Goal: Task Accomplishment & Management: Manage account settings

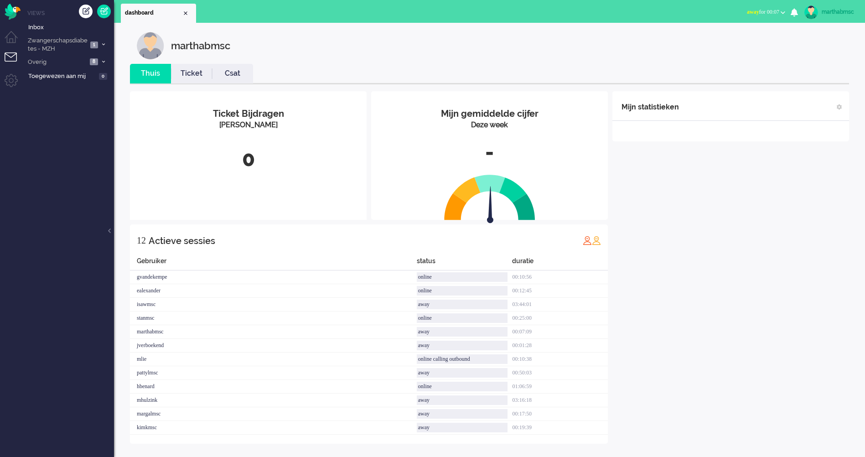
click at [9, 56] on li "Tickets menu" at bounding box center [15, 62] width 21 height 21
click at [10, 56] on li "Tickets menu" at bounding box center [15, 62] width 21 height 21
click at [197, 78] on link "Ticket" at bounding box center [191, 73] width 41 height 10
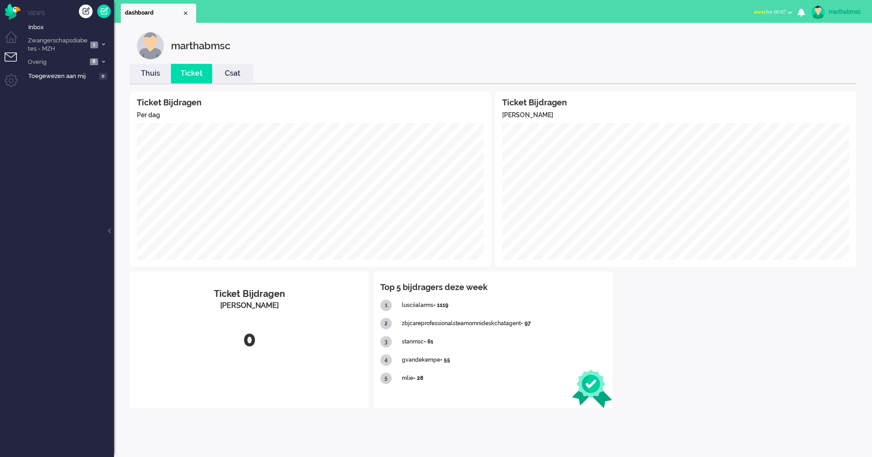
click at [13, 58] on li "Tickets menu" at bounding box center [15, 62] width 21 height 21
click at [107, 11] on link at bounding box center [104, 12] width 14 height 14
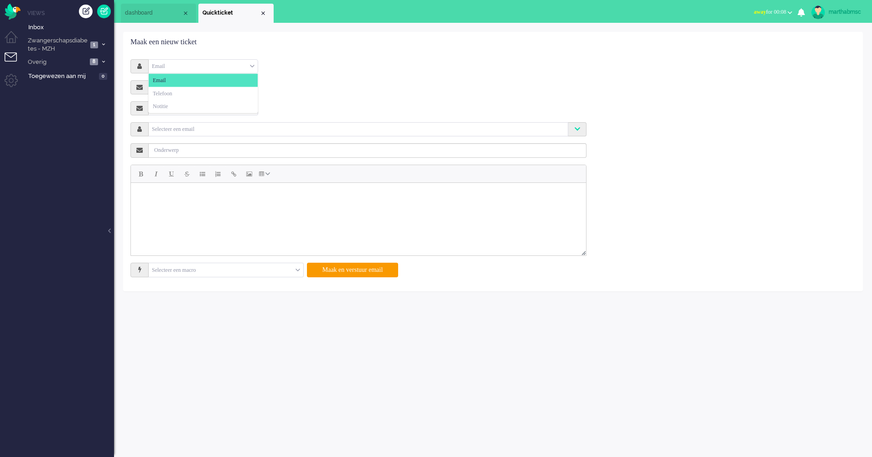
click at [253, 66] on div "Email" at bounding box center [203, 66] width 109 height 14
click at [168, 104] on span "Notitie" at bounding box center [160, 107] width 15 height 8
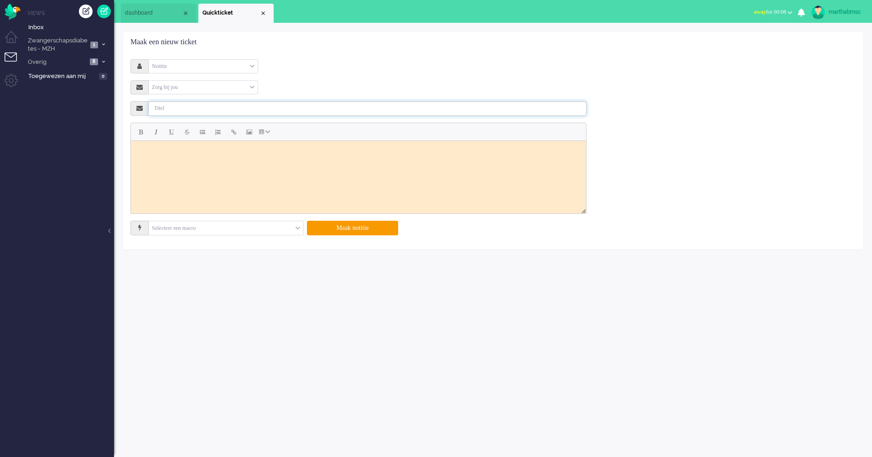
click at [181, 109] on input "text" at bounding box center [368, 108] width 438 height 15
click at [181, 152] on body "Rich Text Area. Press ALT-0 for help." at bounding box center [358, 152] width 448 height 16
click at [191, 110] on input "text" at bounding box center [368, 108] width 438 height 15
click at [156, 108] on input "graag app stoppen" at bounding box center [368, 108] width 438 height 15
click at [212, 106] on input "Graag app stoppen" at bounding box center [368, 108] width 438 height 15
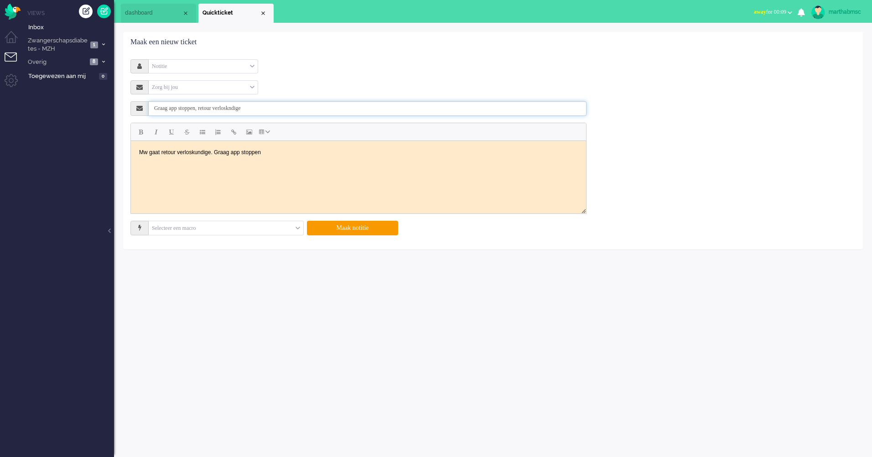
click at [249, 109] on input "Graag app stoppen, retour verloskndige" at bounding box center [368, 108] width 438 height 15
click at [211, 106] on input "Graag app stoppen, retour verloskundige" at bounding box center [368, 108] width 438 height 15
type input "Graag app stoppen, mw gaat retour verloskundige"
click at [300, 229] on input "text" at bounding box center [226, 228] width 155 height 14
click at [140, 227] on icon at bounding box center [139, 227] width 3 height 6
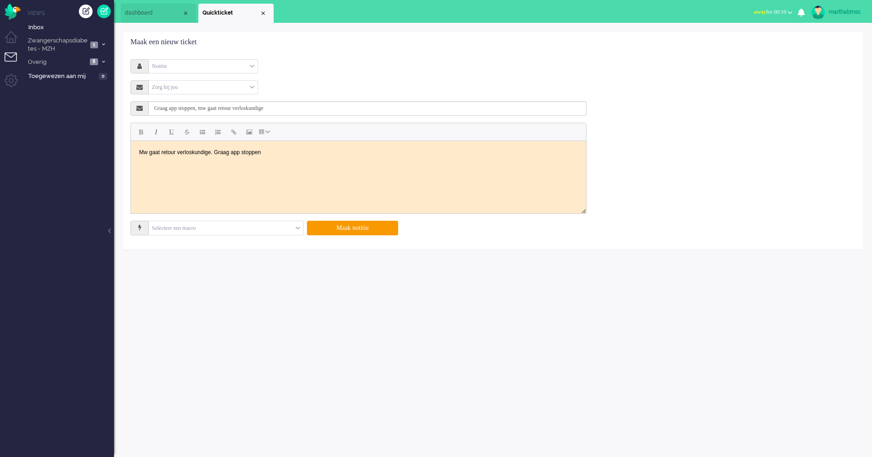
click at [140, 227] on icon at bounding box center [139, 227] width 3 height 6
click at [298, 228] on div "Selecteer een macro" at bounding box center [226, 228] width 155 height 14
click at [247, 231] on input "text" at bounding box center [226, 228] width 155 height 14
click at [298, 229] on span at bounding box center [297, 228] width 5 height 6
click at [350, 226] on button "Maak notitie" at bounding box center [352, 228] width 91 height 15
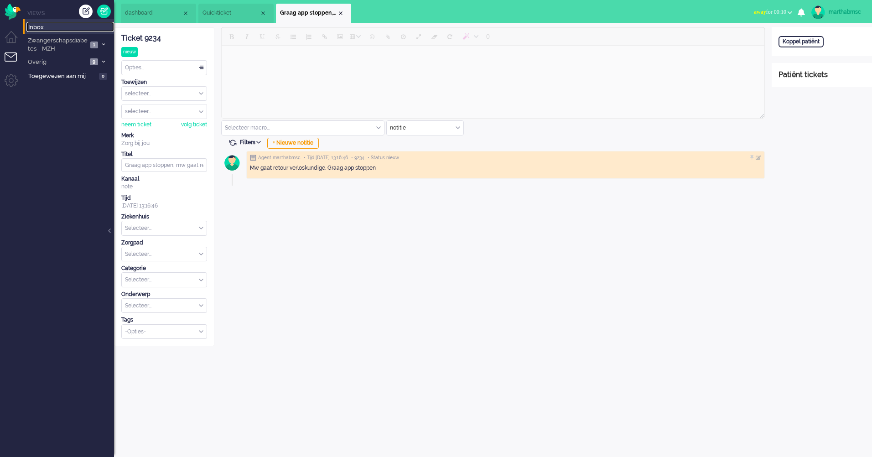
click at [38, 26] on span "Inbox" at bounding box center [71, 27] width 86 height 9
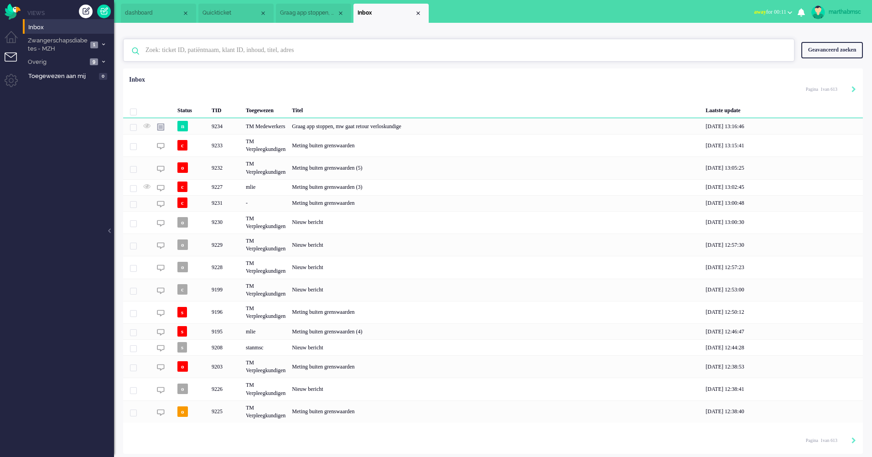
click at [169, 51] on input "text" at bounding box center [460, 50] width 643 height 22
paste input "12992933"
type input "12992933"
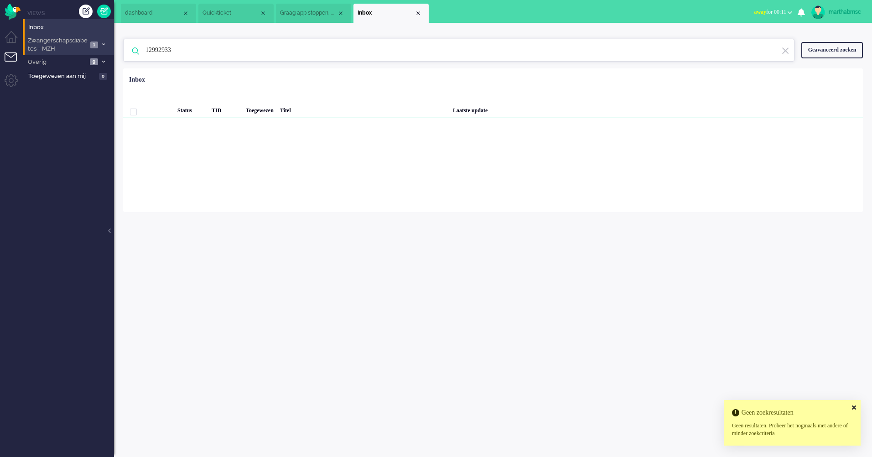
drag, startPoint x: 187, startPoint y: 54, endPoint x: 101, endPoint y: 49, distance: 86.8
click at [98, 48] on div "Thuis Dashboard [GEOGRAPHIC_DATA] Volgen [GEOGRAPHIC_DATA] release_2.1.2 Views …" at bounding box center [436, 228] width 872 height 457
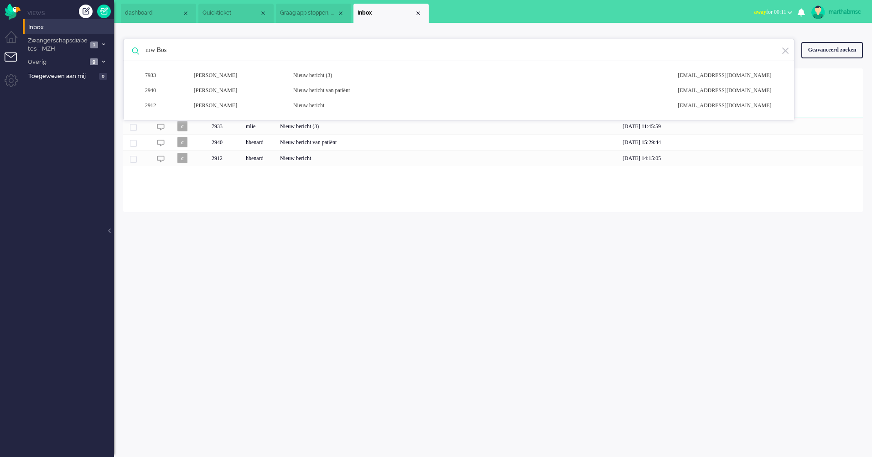
click at [196, 54] on input "mw Bos" at bounding box center [460, 50] width 643 height 22
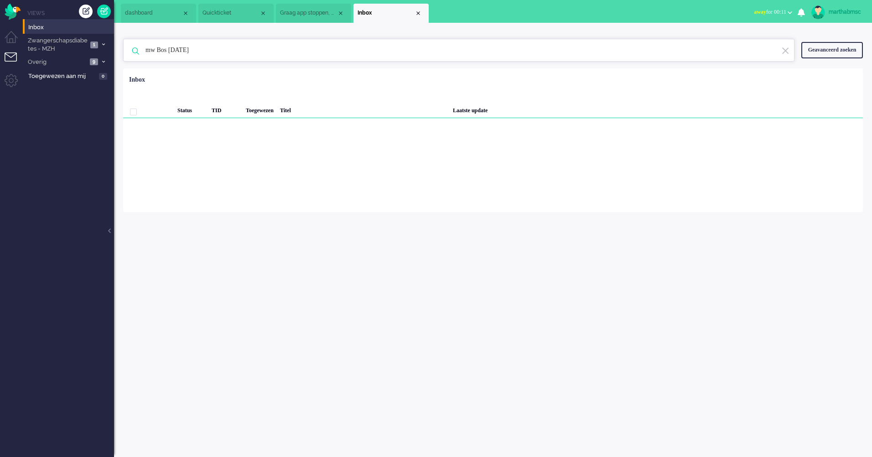
drag, startPoint x: 216, startPoint y: 48, endPoint x: 174, endPoint y: 54, distance: 42.3
click at [174, 54] on input "mw Bos [DATE]" at bounding box center [460, 50] width 643 height 22
click at [233, 53] on input "mw Bos [DATE]" at bounding box center [460, 50] width 643 height 22
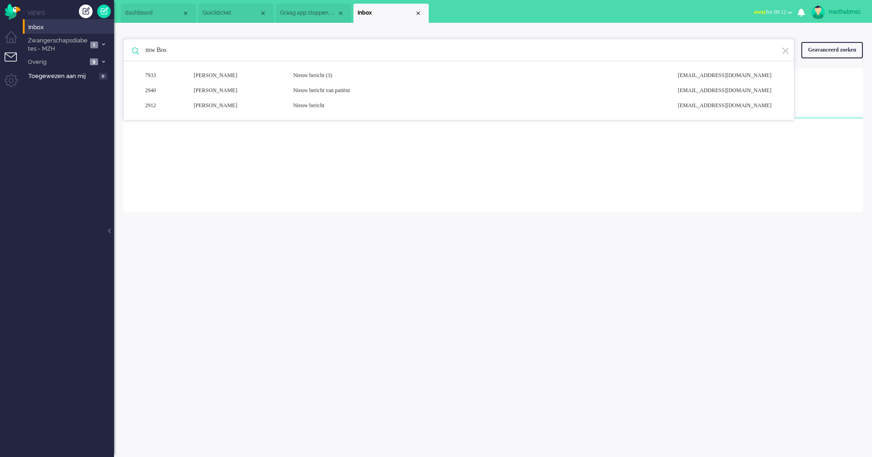
click at [160, 50] on input "mw Bos" at bounding box center [460, 50] width 643 height 22
click at [190, 51] on input "mw T.S.Bos" at bounding box center [460, 50] width 643 height 22
type input "mw T.S.Bos"
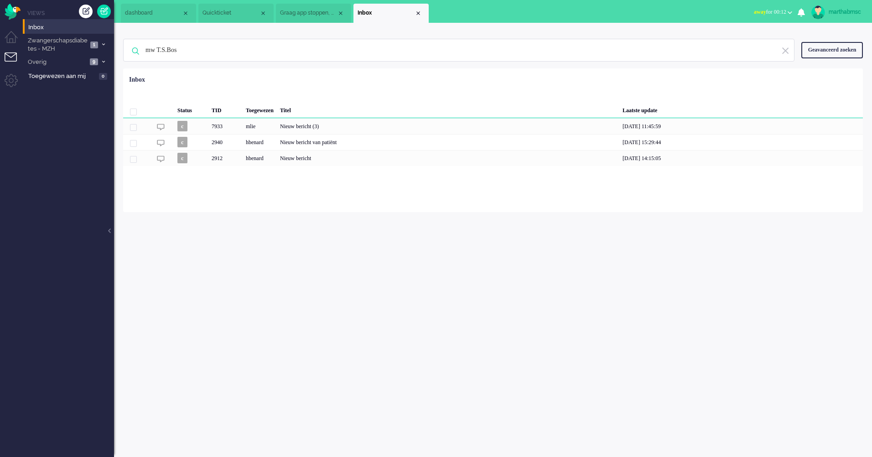
click at [828, 48] on div "Geavanceerd zoeken" at bounding box center [832, 50] width 62 height 16
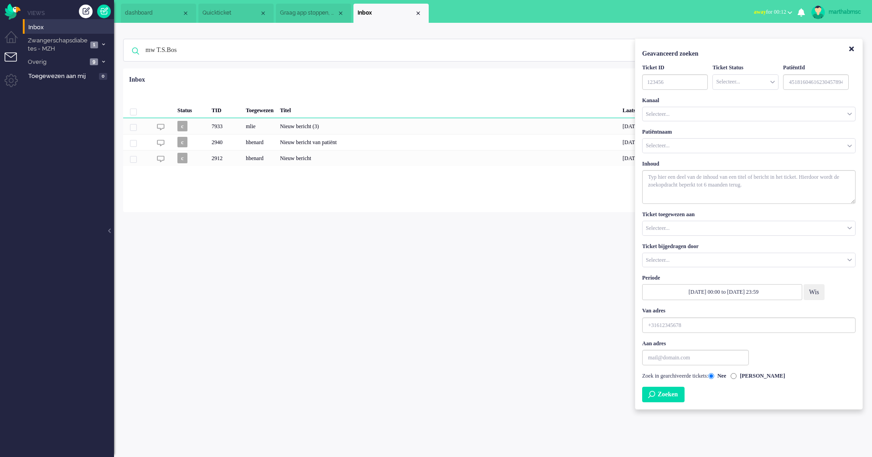
click at [444, 284] on div "marthabmsc Thuis Ticket Csat Ticket Bijdragen Per dag Ticket Bijdragen Per Kana…" at bounding box center [493, 240] width 758 height 434
drag, startPoint x: 198, startPoint y: 48, endPoint x: 137, endPoint y: 50, distance: 60.7
click at [137, 50] on div "mw T.S.Bos 7933 [PERSON_NAME] Nieuw bericht (3) [EMAIL_ADDRESS][DOMAIN_NAME] 29…" at bounding box center [458, 50] width 671 height 23
click at [175, 46] on input "text" at bounding box center [460, 50] width 643 height 22
paste input "Bos, T.S."
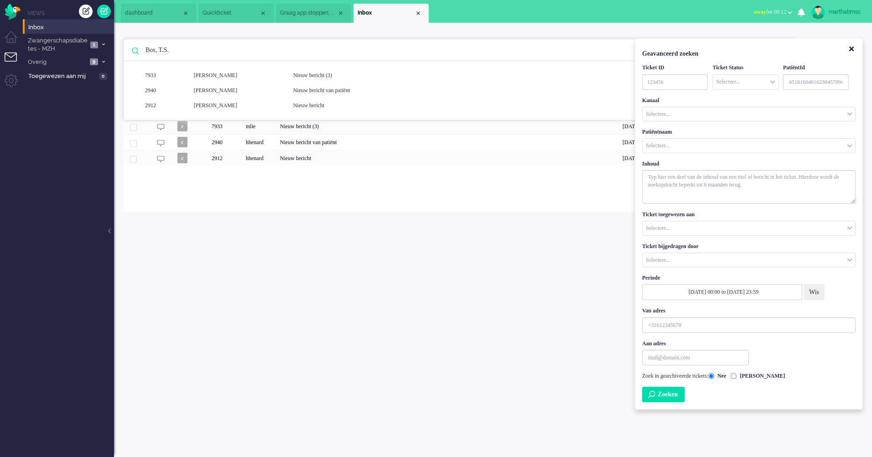
type input "Bos, T.S."
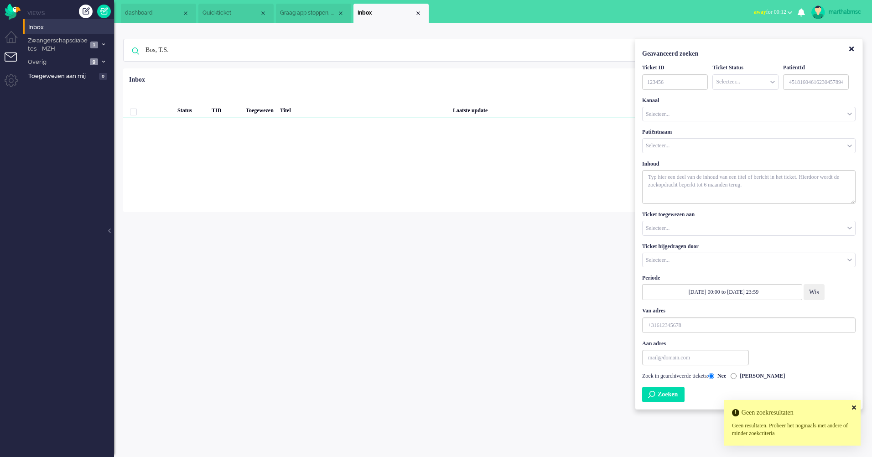
click at [853, 405] on icon at bounding box center [854, 407] width 4 height 6
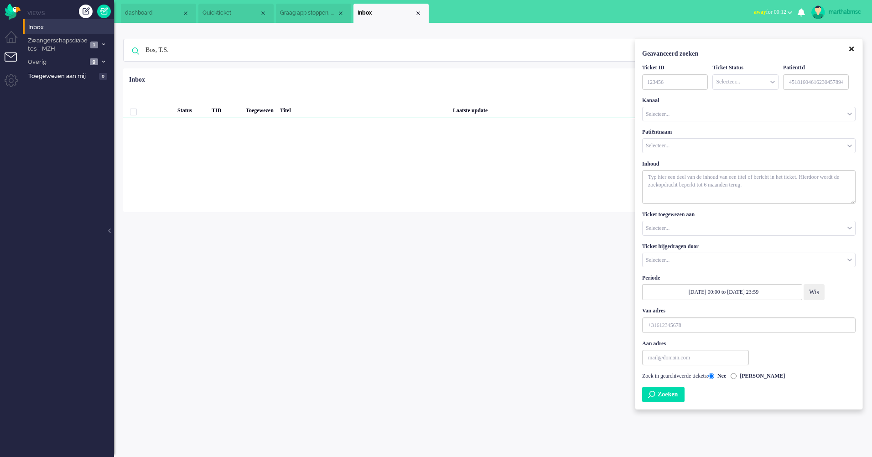
click at [853, 48] on icon "Close" at bounding box center [851, 49] width 5 height 7
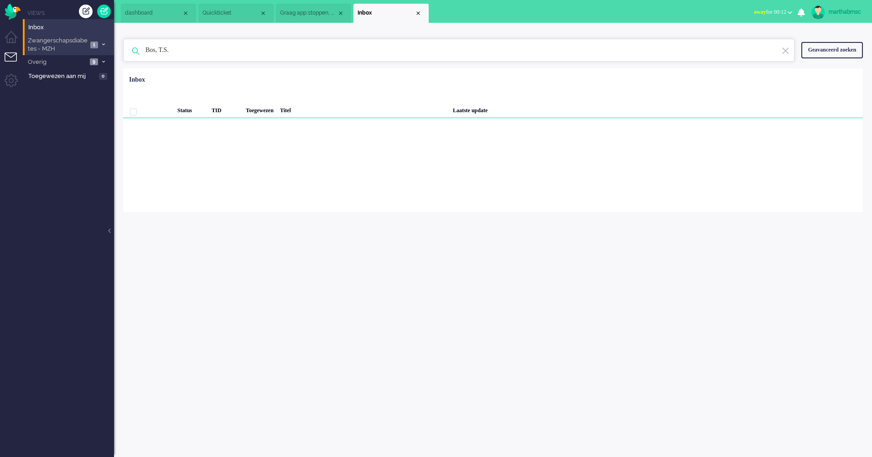
drag, startPoint x: 180, startPoint y: 52, endPoint x: 109, endPoint y: 50, distance: 71.1
click at [109, 50] on div "Thuis Dashboard [GEOGRAPHIC_DATA] Volgen [GEOGRAPHIC_DATA] release_2.1.2 Views …" at bounding box center [436, 228] width 872 height 457
click at [266, 52] on input "text" at bounding box center [460, 50] width 643 height 22
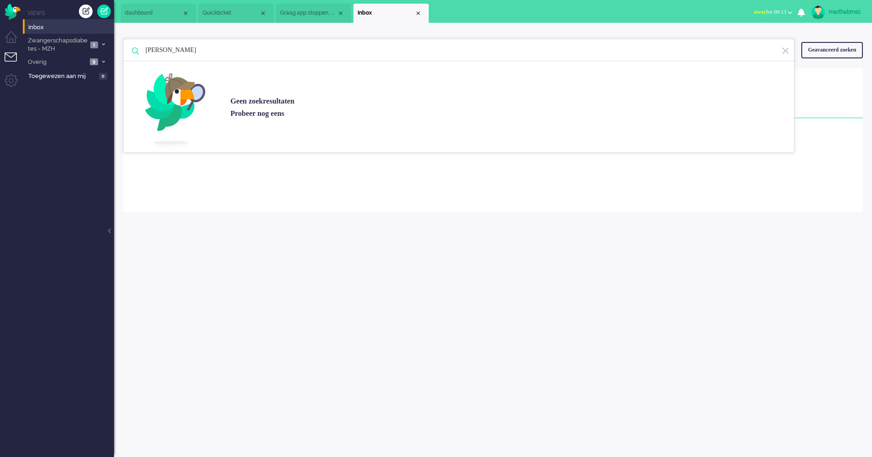
type input "[PERSON_NAME]"
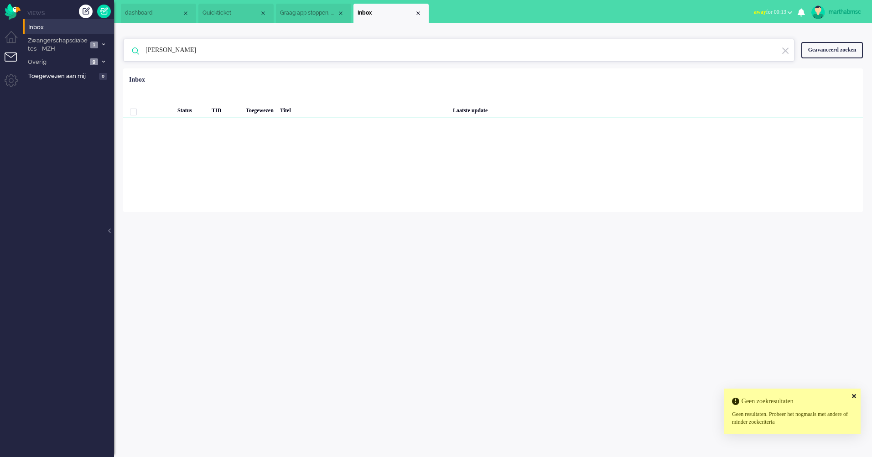
drag, startPoint x: 248, startPoint y: 52, endPoint x: 145, endPoint y: 61, distance: 104.3
click at [145, 61] on input "[PERSON_NAME]" at bounding box center [460, 50] width 643 height 22
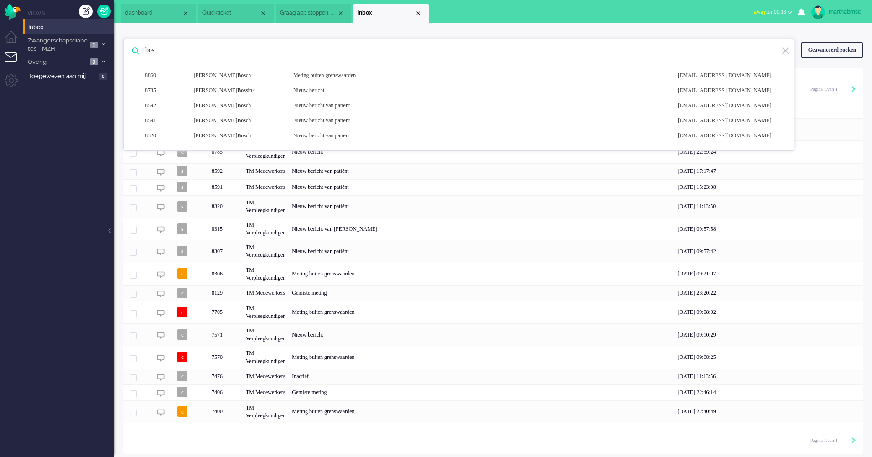
drag, startPoint x: 48, startPoint y: 221, endPoint x: 54, endPoint y: 220, distance: 5.9
click at [54, 220] on ul "Views Inbox Zwangerschapsdiabetes - MZH 1 Open - Nieuw FO 0 Wacht - Park FO 0 O…" at bounding box center [68, 228] width 91 height 457
click at [174, 48] on input "bos" at bounding box center [460, 50] width 643 height 22
type input "b"
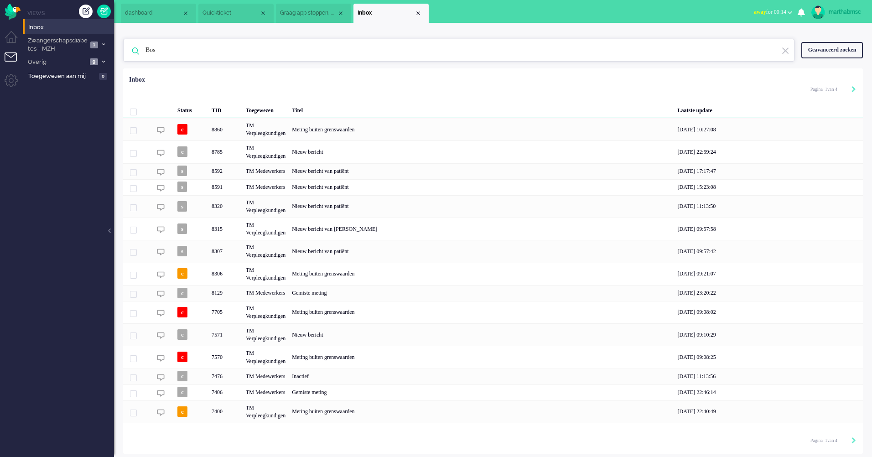
type input "Bos"
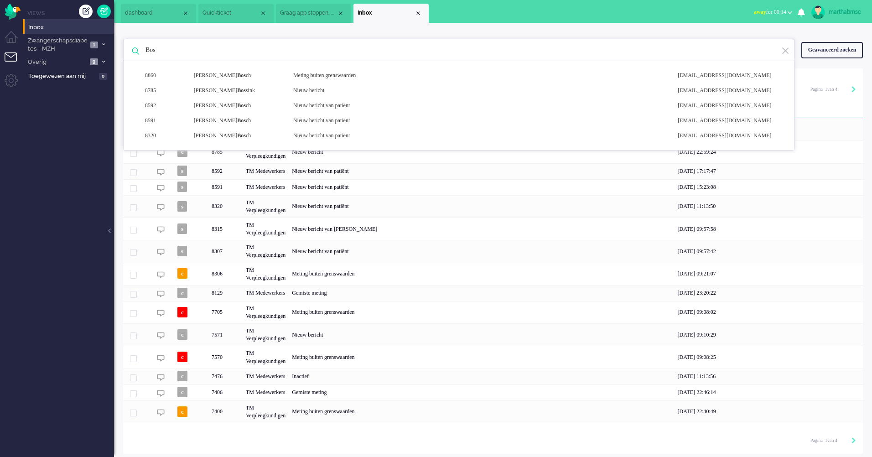
click at [113, 155] on ul "Views Inbox Zwangerschapsdiabetes - MZH 1 Open - Nieuw FO 0 Wacht - Park FO 0 O…" at bounding box center [68, 228] width 91 height 457
click at [143, 31] on div "Bos 8860 [PERSON_NAME] ch Meting buiten grenswaarden [EMAIL_ADDRESS][DOMAIN_NAM…" at bounding box center [493, 238] width 758 height 431
click at [785, 51] on img at bounding box center [785, 51] width 8 height 9
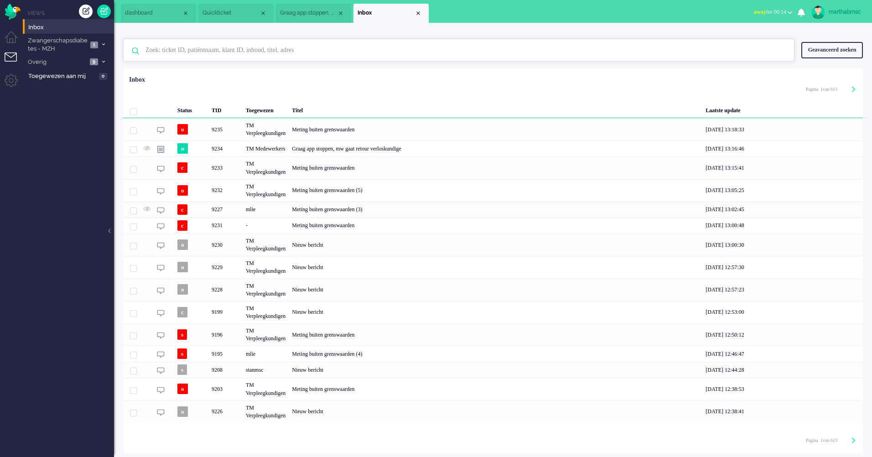
click at [222, 53] on input "text" at bounding box center [460, 50] width 643 height 22
click at [32, 24] on span "Inbox" at bounding box center [71, 27] width 86 height 9
click at [26, 22] on link "Inbox" at bounding box center [70, 27] width 88 height 10
click at [165, 54] on input "text" at bounding box center [460, 50] width 643 height 22
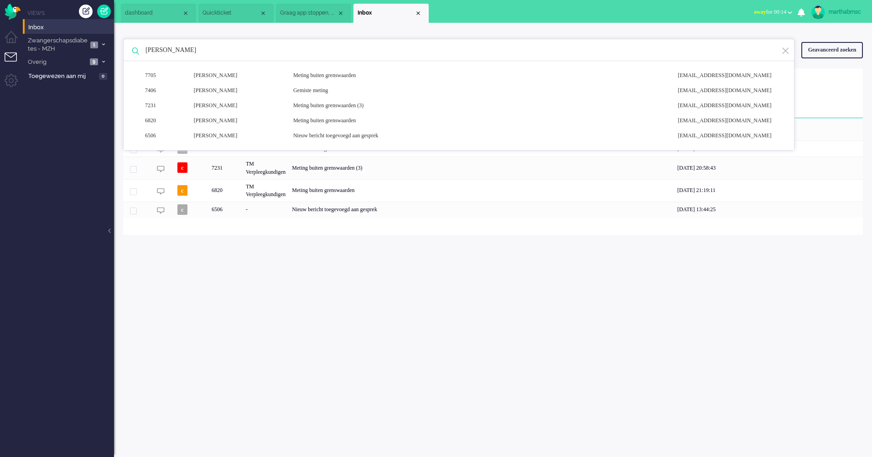
type input "[PERSON_NAME]"
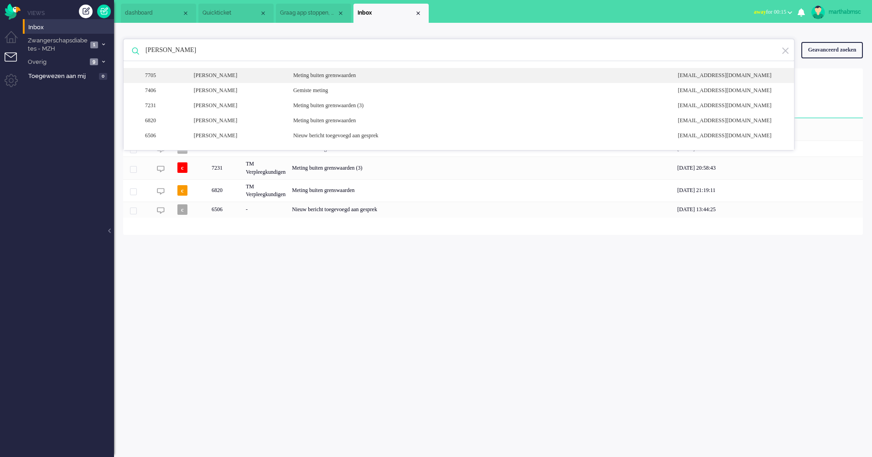
click at [228, 76] on div "[PERSON_NAME]" at bounding box center [236, 76] width 99 height 8
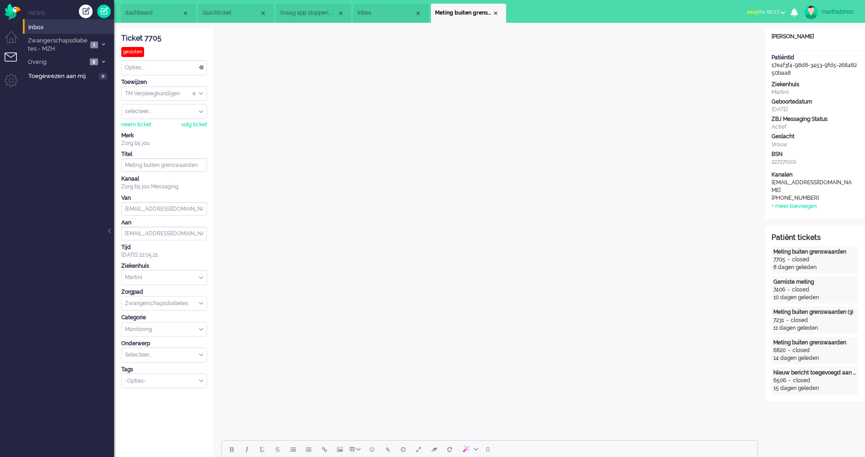
drag, startPoint x: 802, startPoint y: 72, endPoint x: 765, endPoint y: 68, distance: 37.1
click at [765, 68] on div "PatiëntId 17e4f3f4-98d8-3453-9fd5-26848250baa8" at bounding box center [815, 65] width 100 height 23
drag, startPoint x: 765, startPoint y: 68, endPoint x: 777, endPoint y: 65, distance: 12.2
copy div "17e4f3f4-98d8-3453-9fd5-26848250baa8"
click at [234, 12] on span "Quickticket" at bounding box center [230, 13] width 57 height 8
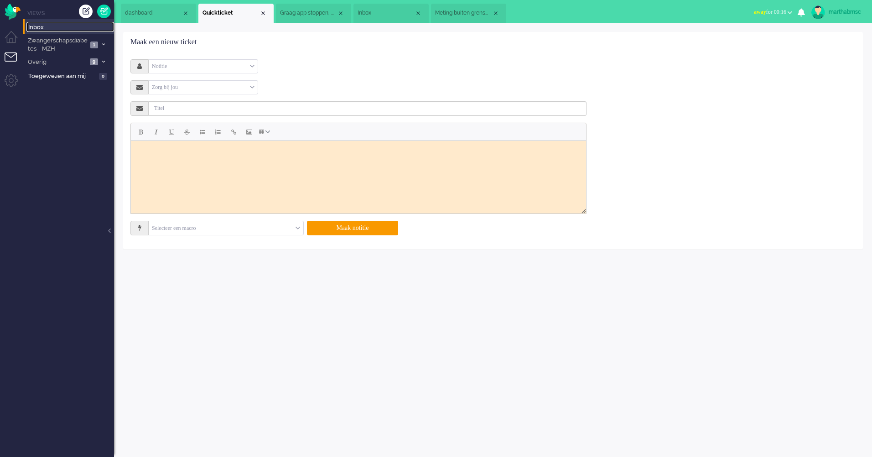
click at [31, 28] on span "Inbox" at bounding box center [71, 27] width 86 height 9
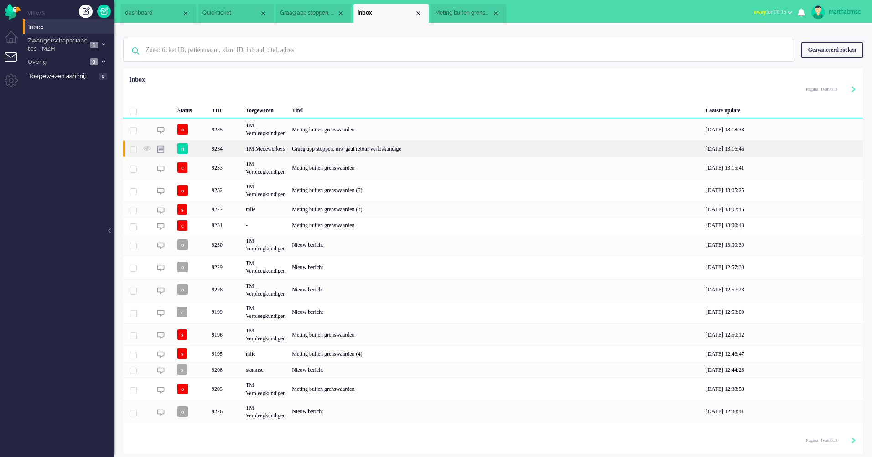
click at [267, 150] on div "TM Medewerkers" at bounding box center [266, 148] width 46 height 16
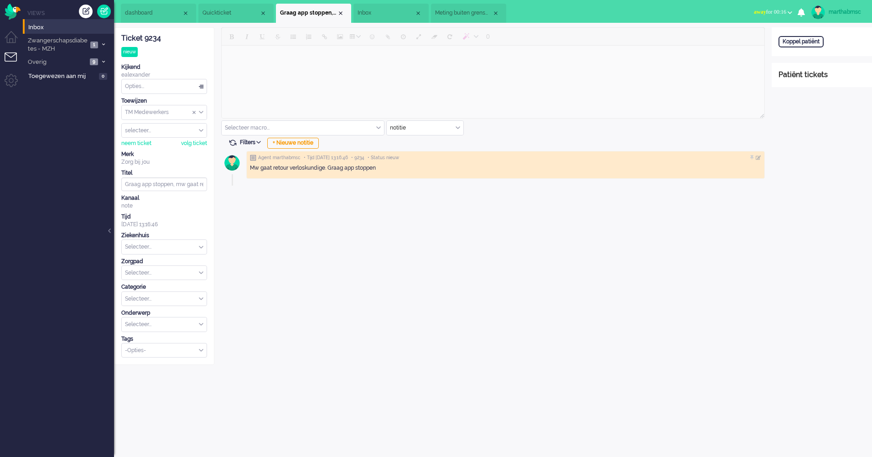
click at [235, 16] on span "Quickticket" at bounding box center [230, 13] width 57 height 8
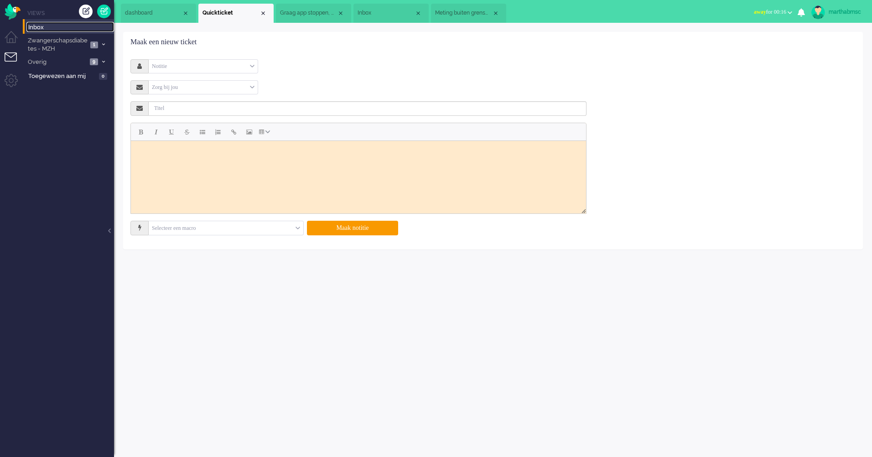
click at [40, 27] on span "Inbox" at bounding box center [71, 27] width 86 height 9
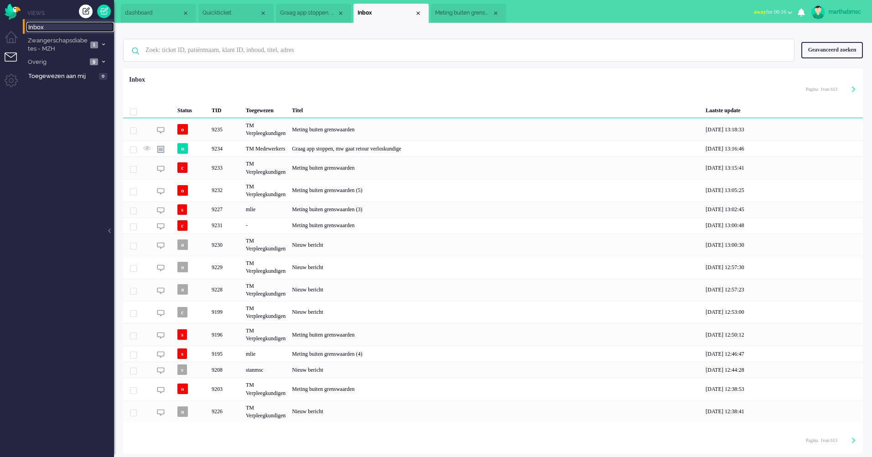
click at [234, 6] on li "Quickticket" at bounding box center [235, 13] width 75 height 19
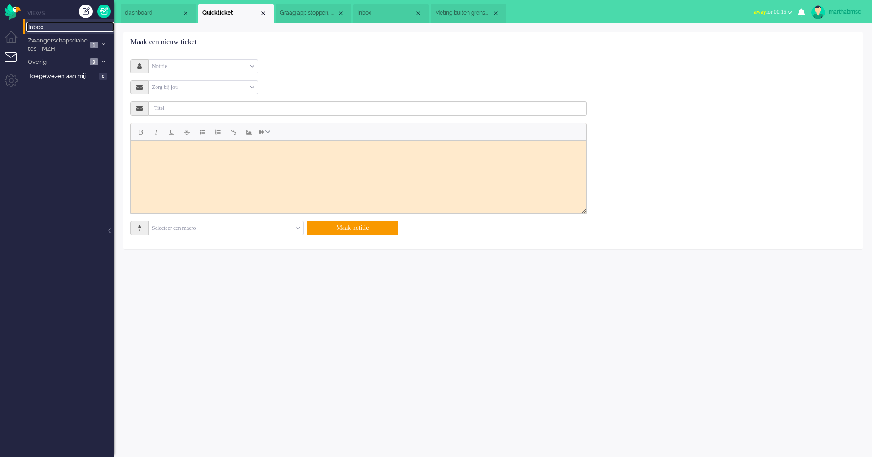
click at [31, 26] on span "Inbox" at bounding box center [71, 27] width 86 height 9
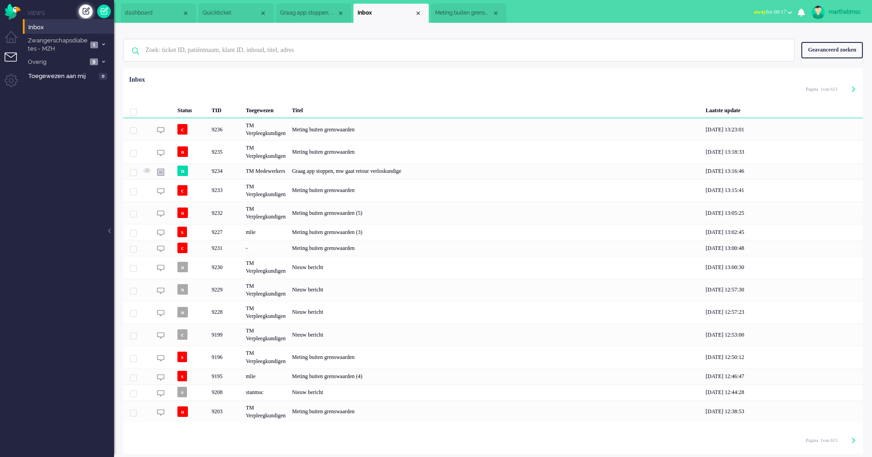
click at [87, 8] on div "Creëer ticket" at bounding box center [86, 12] width 14 height 14
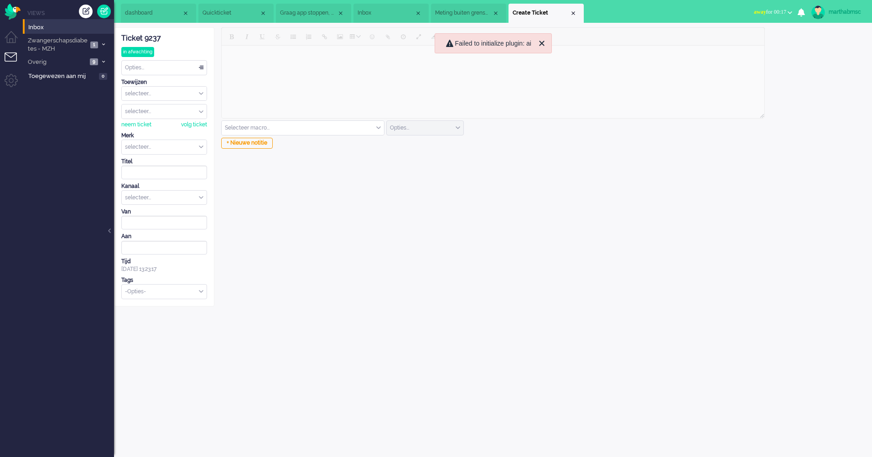
click at [222, 7] on li "Quickticket" at bounding box center [235, 13] width 75 height 19
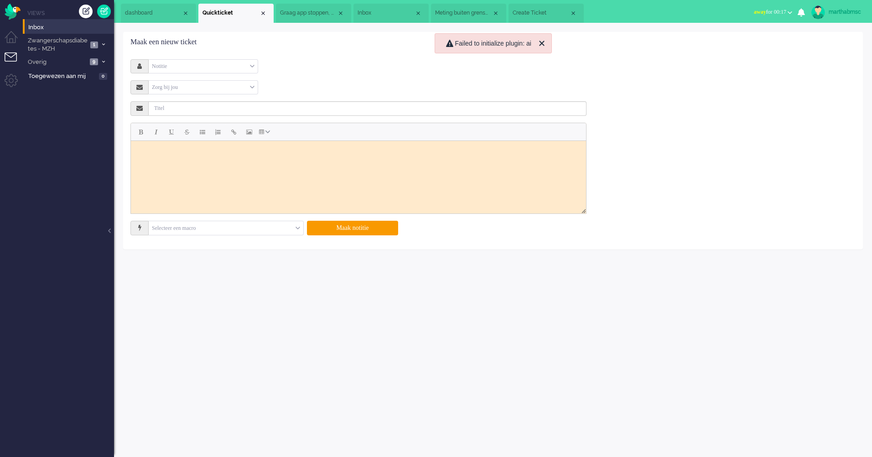
click at [309, 16] on span "Graag app stoppen, mw gaat retour verloskundige" at bounding box center [308, 13] width 57 height 8
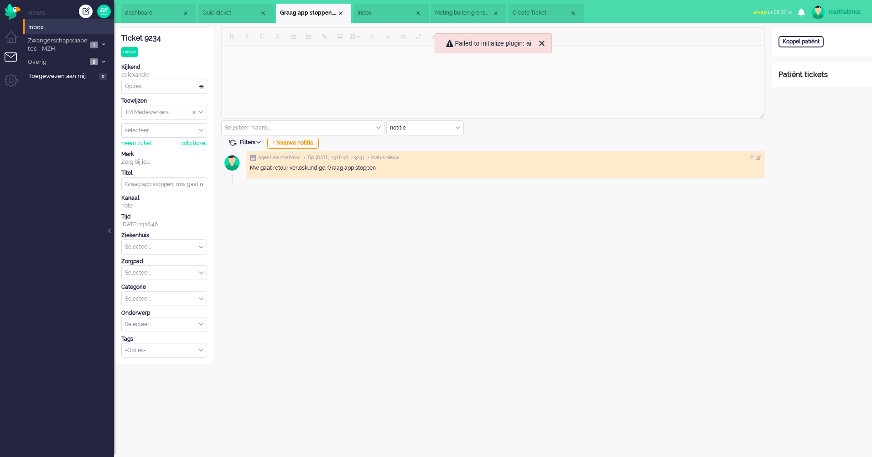
click at [400, 14] on span "Inbox" at bounding box center [385, 13] width 57 height 8
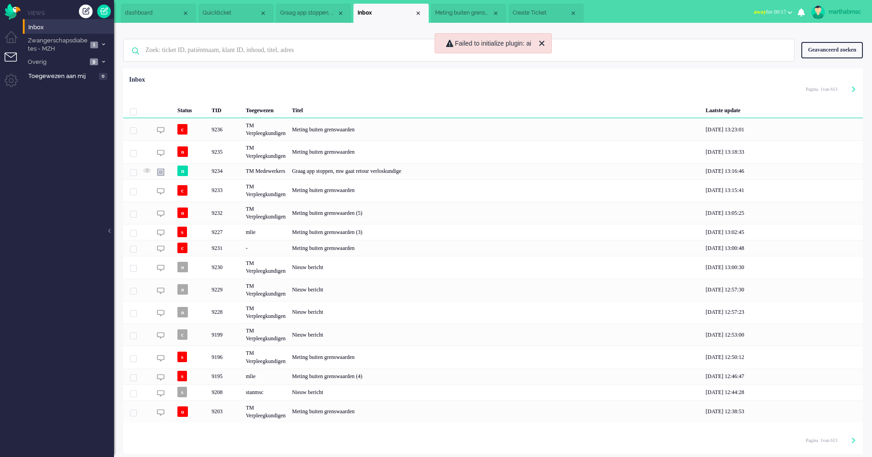
click at [472, 15] on span "Meting buiten grenswaarden" at bounding box center [463, 13] width 57 height 8
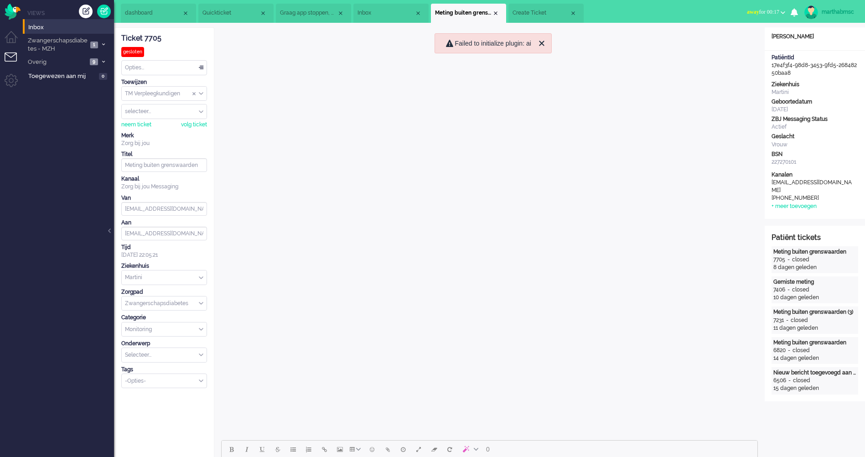
click at [236, 17] on span "Quickticket" at bounding box center [230, 13] width 57 height 8
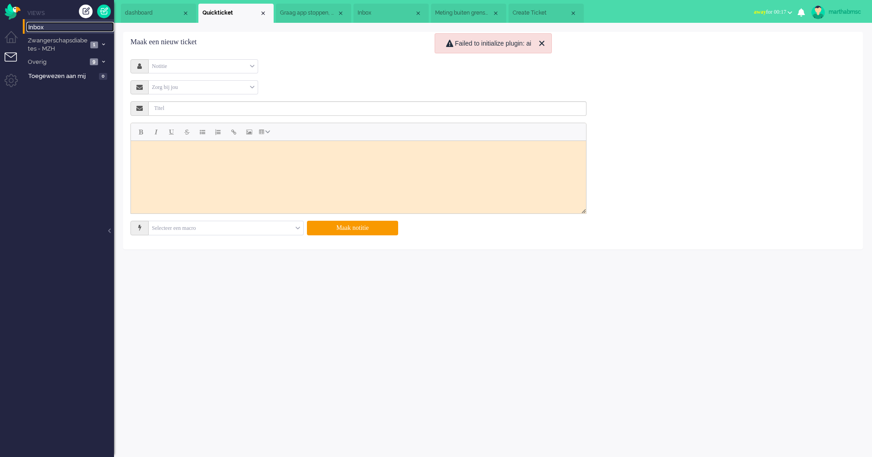
click at [26, 27] on link "Inbox" at bounding box center [70, 27] width 88 height 10
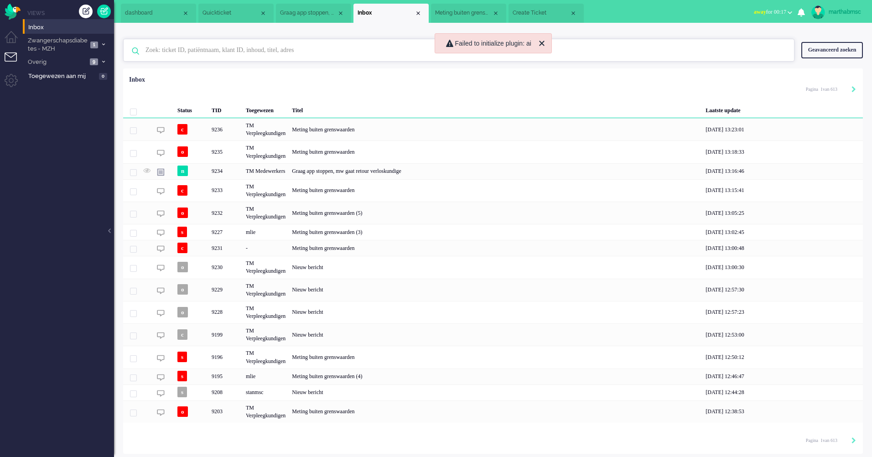
click at [206, 52] on input "text" at bounding box center [460, 50] width 643 height 22
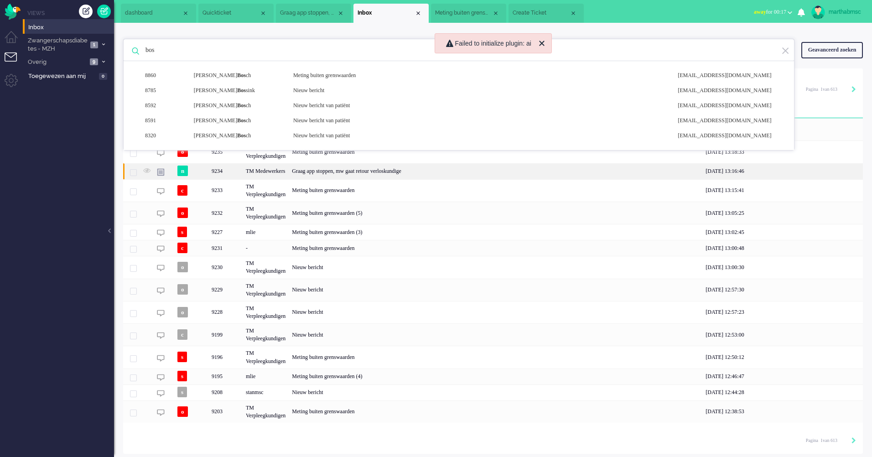
type input "bos"
click at [264, 171] on div "TM Medewerkers" at bounding box center [266, 171] width 46 height 16
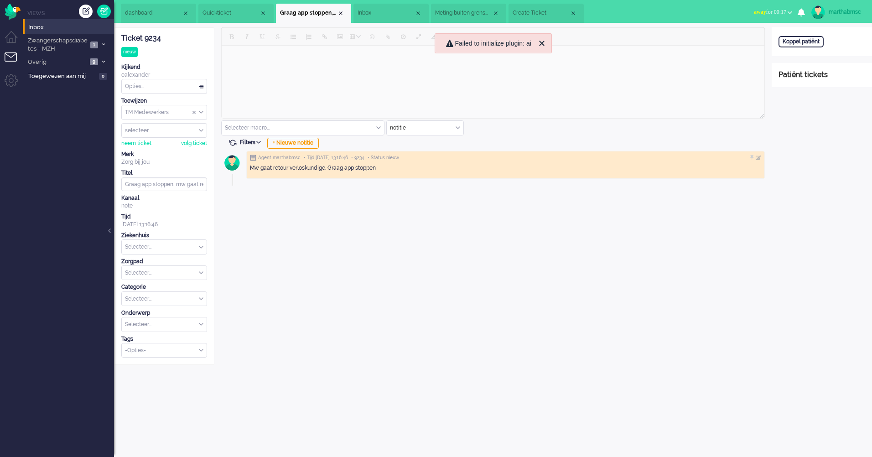
click at [229, 15] on span "Quickticket" at bounding box center [230, 13] width 57 height 8
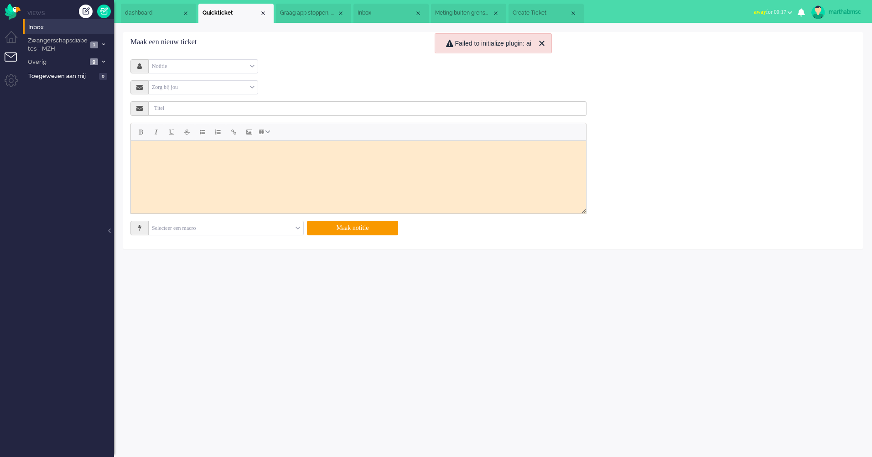
click at [305, 13] on span "Graag app stoppen, mw gaat retour verloskundige" at bounding box center [308, 13] width 57 height 8
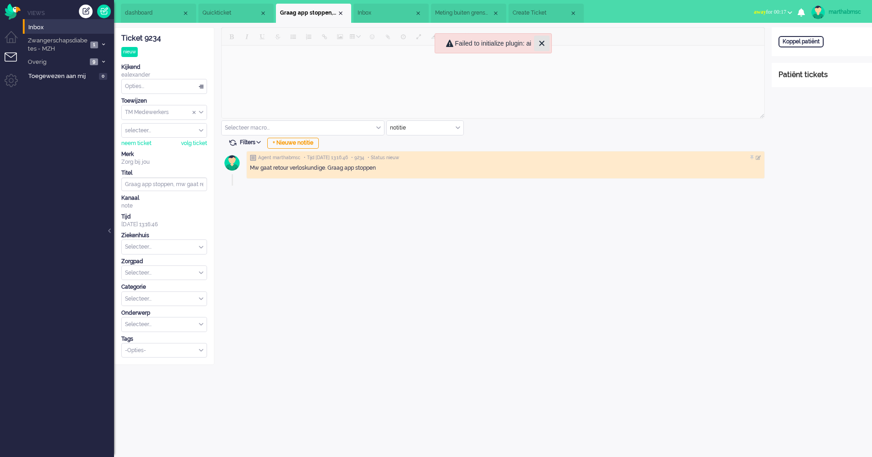
click at [541, 45] on icon "Close" at bounding box center [541, 43] width 11 height 11
click at [799, 43] on div "Koppel patiënt" at bounding box center [800, 41] width 45 height 11
click at [798, 55] on input "text" at bounding box center [821, 54] width 87 height 14
paste input "17e4f3f4-98d8-3453-9fd5-26848250baa8"
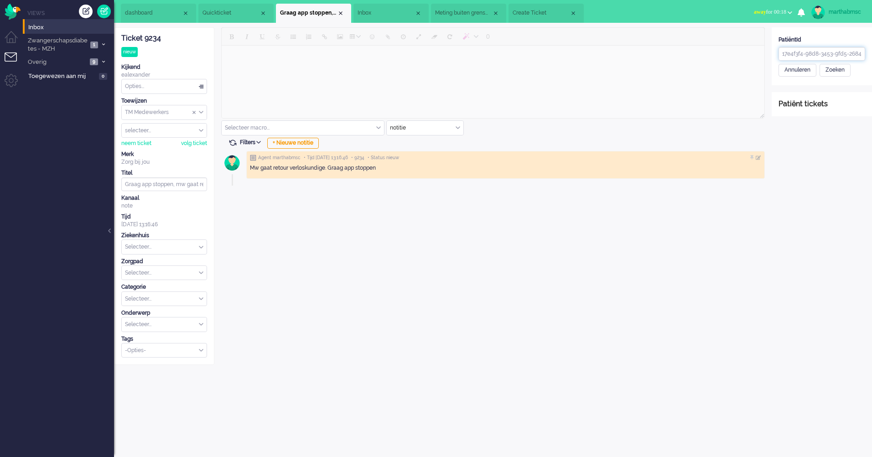
scroll to position [0, 26]
type input "17e4f3f4-98d8-3453-9fd5-26848250baa8"
click at [845, 72] on div "Zoeken" at bounding box center [834, 70] width 31 height 13
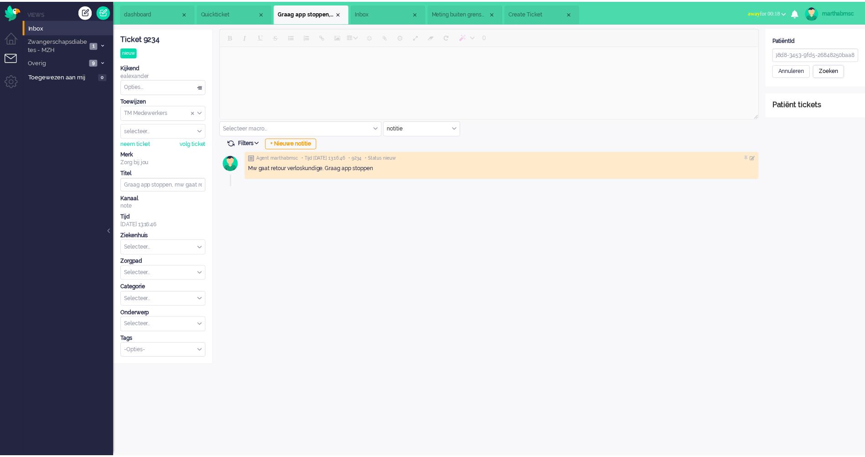
scroll to position [0, 0]
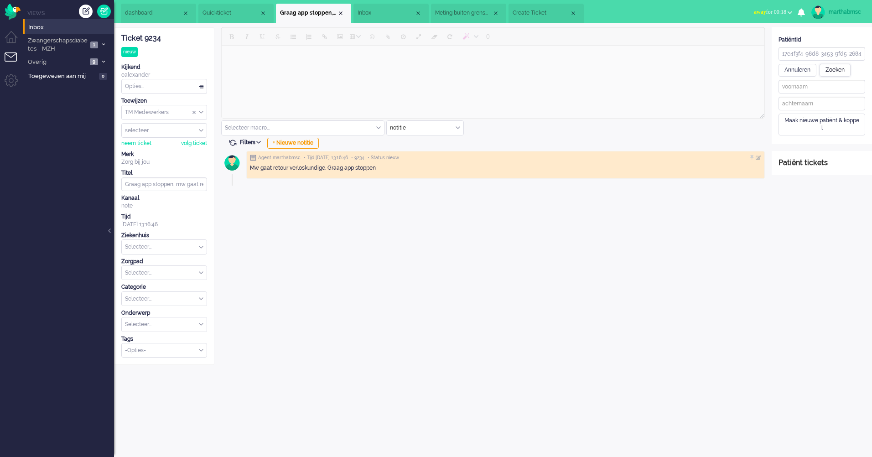
type input "[PERSON_NAME]"
type input "Bos"
click at [826, 141] on div "Patiënt opslaan en koppelen" at bounding box center [819, 139] width 83 height 14
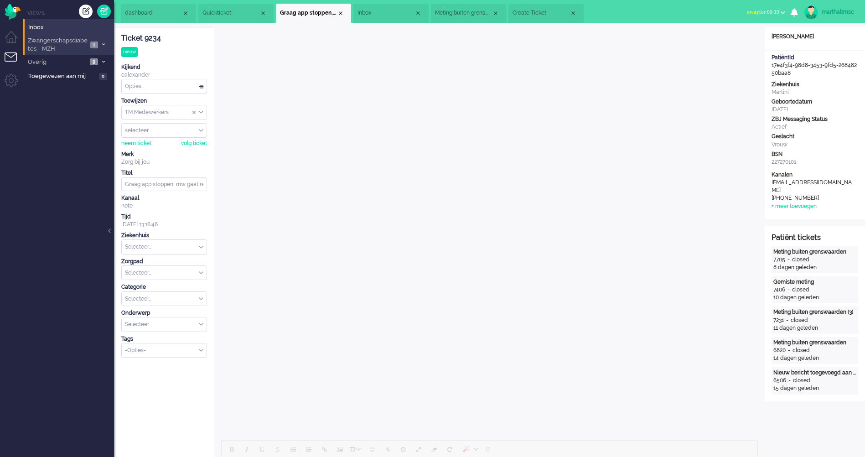
click at [98, 45] on span "1" at bounding box center [94, 44] width 8 height 7
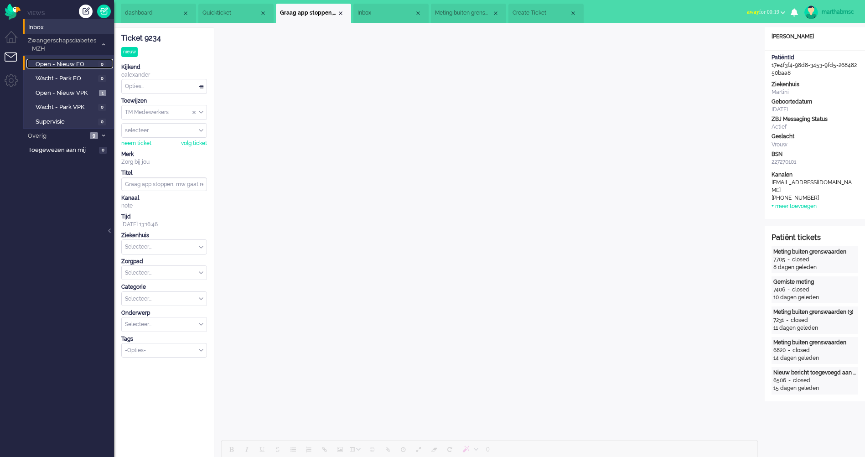
click at [75, 63] on span "Open - Nieuw FO" at bounding box center [66, 64] width 60 height 9
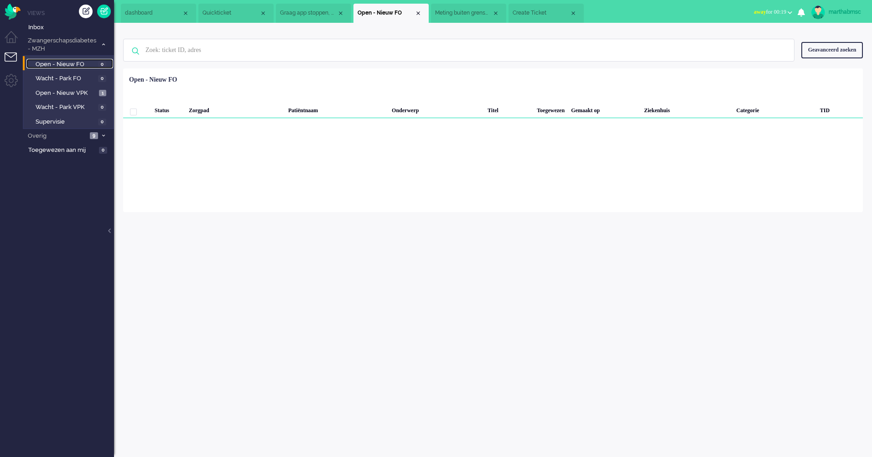
click at [229, 10] on span "Quickticket" at bounding box center [230, 13] width 57 height 8
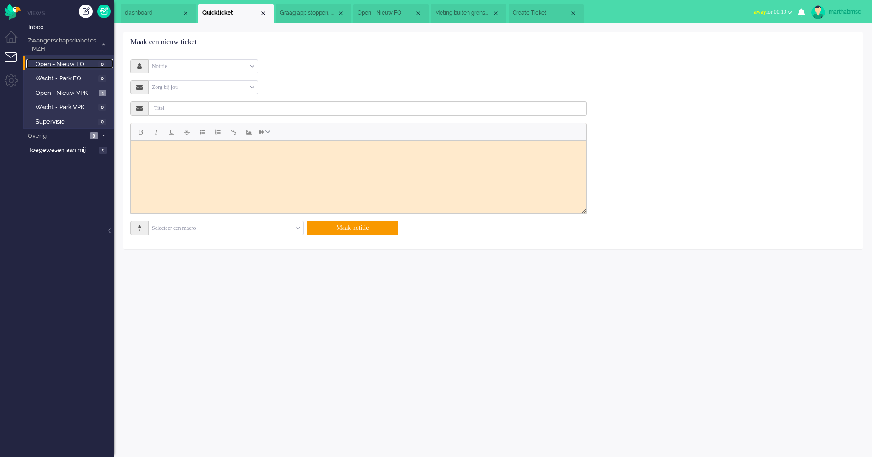
click at [324, 14] on span "Graag app stoppen, mw gaat retour verloskundige" at bounding box center [308, 13] width 57 height 8
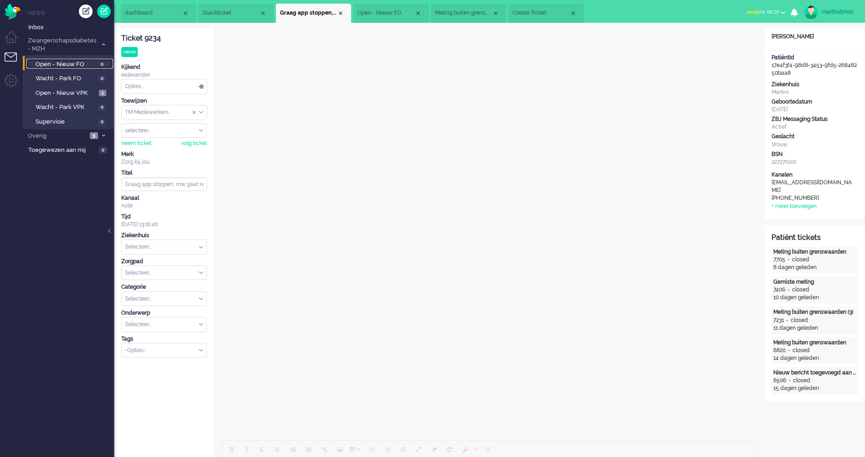
click at [368, 10] on span "Open - Nieuw FO" at bounding box center [385, 13] width 57 height 8
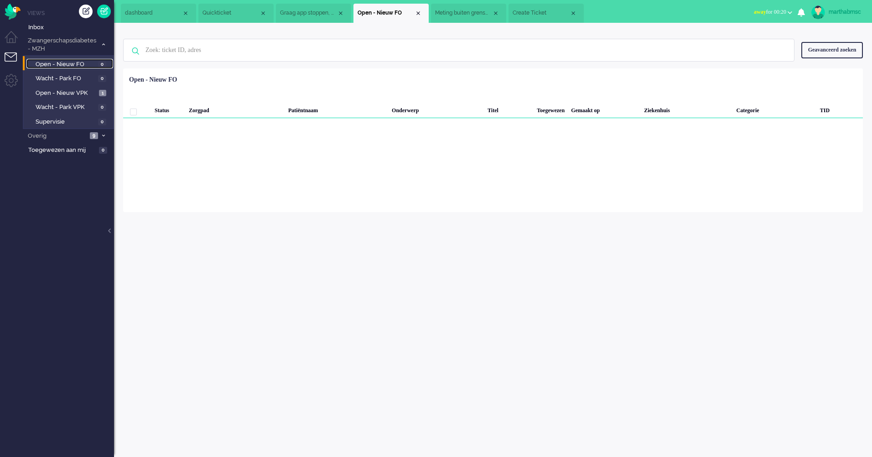
click at [483, 16] on span "Meting buiten grenswaarden" at bounding box center [463, 13] width 57 height 8
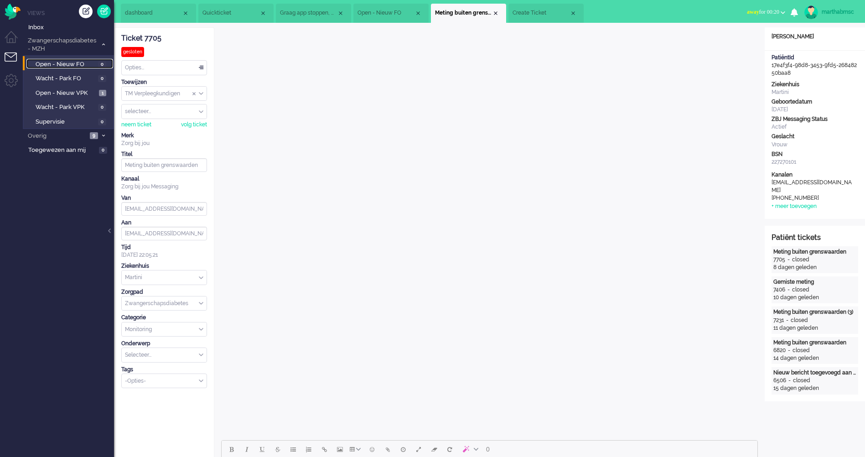
click at [228, 16] on span "Quickticket" at bounding box center [230, 13] width 57 height 8
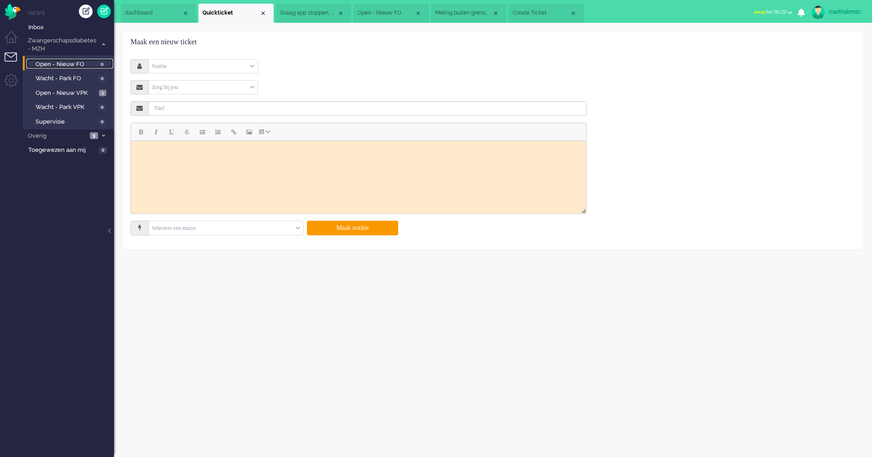
click at [325, 11] on span "Graag app stoppen, mw gaat retour verloskundige" at bounding box center [308, 13] width 57 height 8
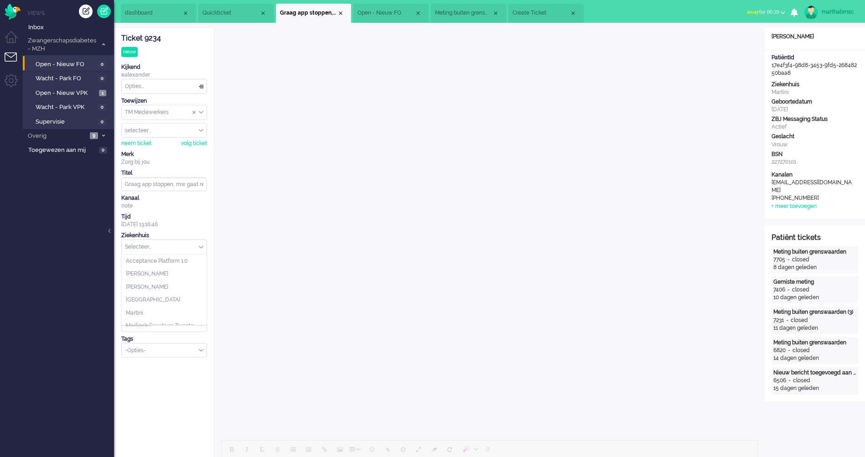
click at [200, 247] on div "Selecteer..." at bounding box center [164, 247] width 85 height 14
click at [143, 267] on span "Martini" at bounding box center [134, 268] width 17 height 8
click at [203, 273] on div "Selecteer..." at bounding box center [164, 273] width 85 height 14
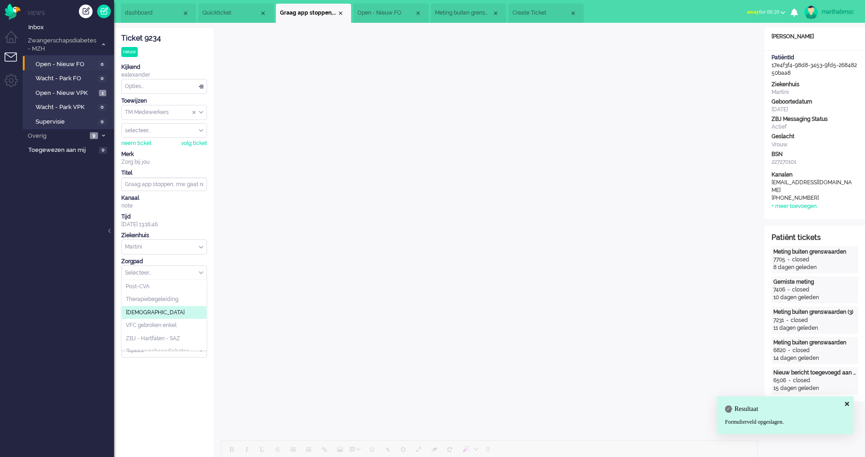
scroll to position [99, 0]
click at [178, 343] on span "Zwangerschapsdiabetes" at bounding box center [157, 344] width 63 height 8
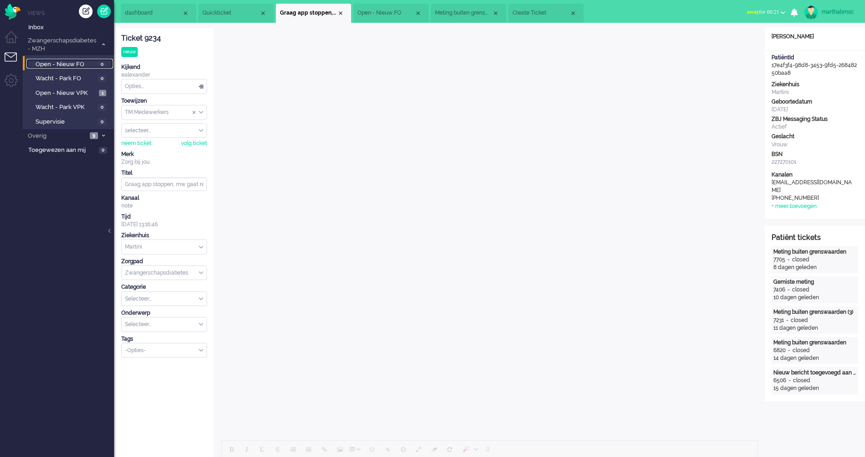
click at [64, 63] on span "Open - Nieuw FO" at bounding box center [66, 64] width 60 height 9
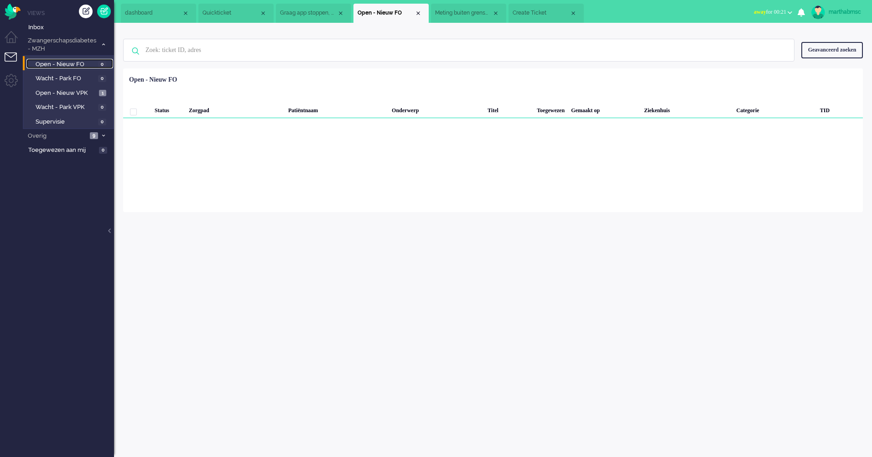
click at [299, 10] on span "Graag app stoppen, mw gaat retour verloskundige" at bounding box center [308, 13] width 57 height 8
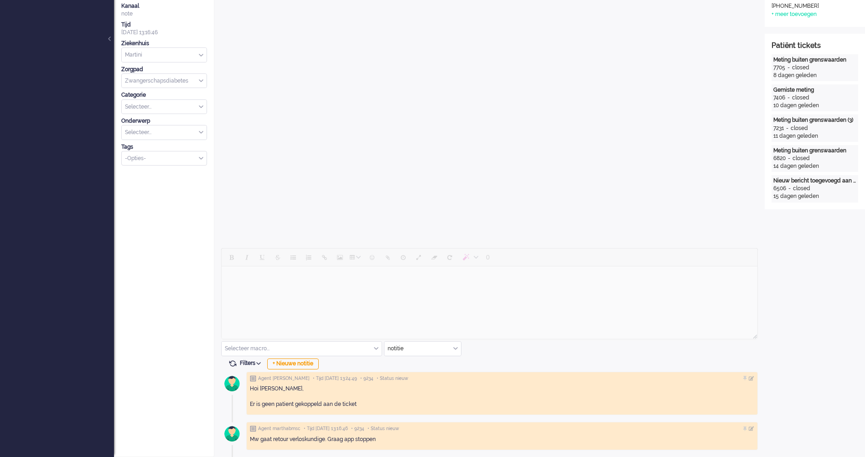
scroll to position [10, 0]
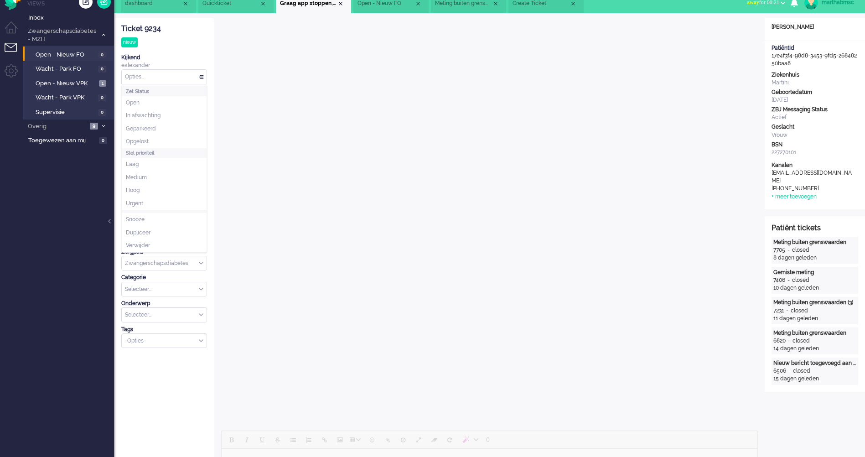
click at [165, 77] on div "Opties..." at bounding box center [164, 77] width 85 height 14
click at [153, 100] on li "Open" at bounding box center [164, 102] width 85 height 13
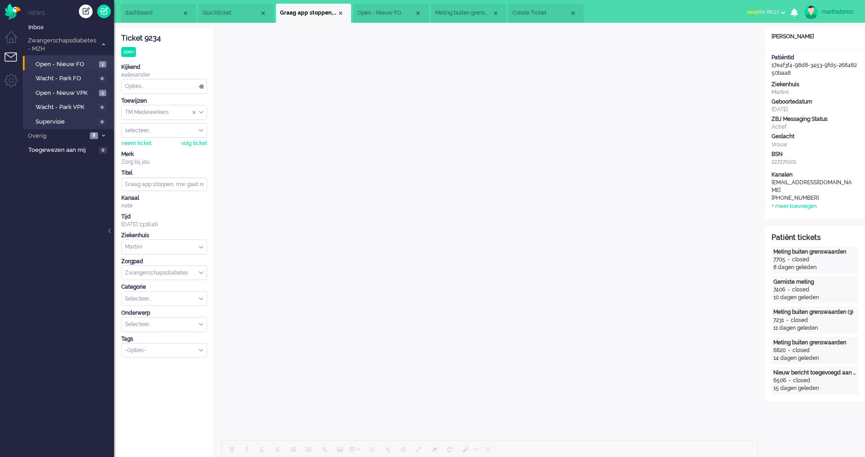
scroll to position [192, 0]
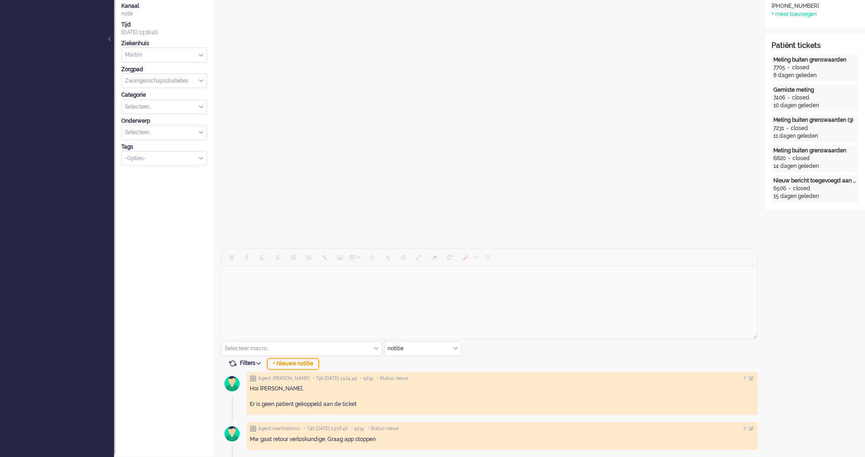
click at [305, 361] on div "+ Nieuwe notitie" at bounding box center [293, 363] width 52 height 11
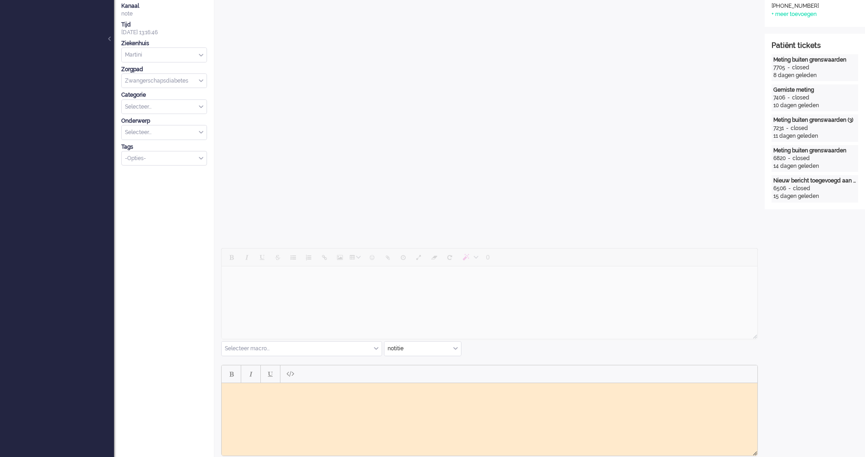
scroll to position [309, 0]
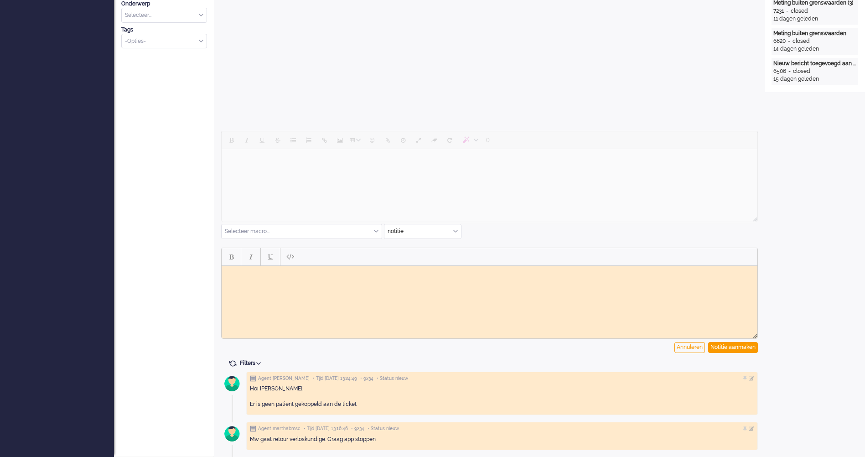
drag, startPoint x: 339, startPoint y: 316, endPoint x: 354, endPoint y: 312, distance: 15.5
click at [343, 279] on html at bounding box center [490, 272] width 536 height 14
click at [738, 349] on div "Notitie aanmaken" at bounding box center [733, 347] width 50 height 11
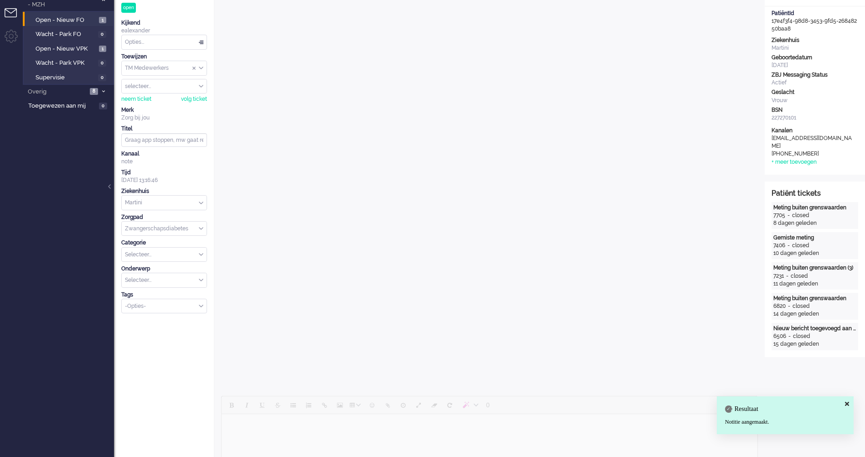
scroll to position [0, 0]
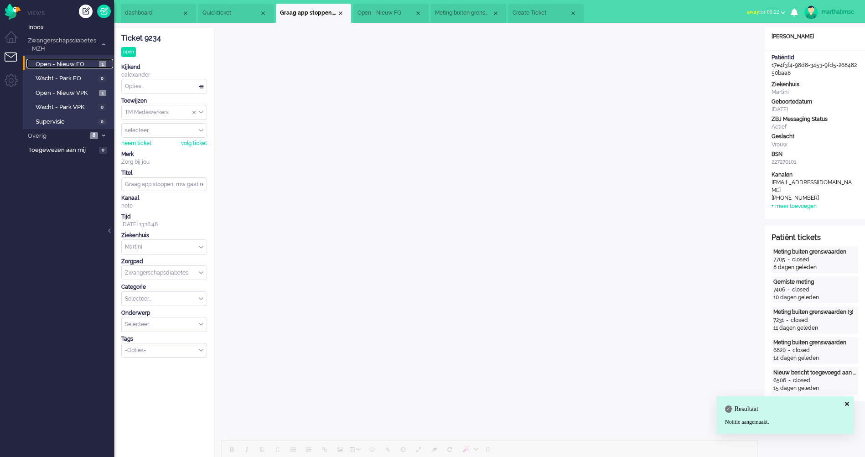
click at [75, 63] on span "Open - Nieuw FO" at bounding box center [66, 64] width 61 height 9
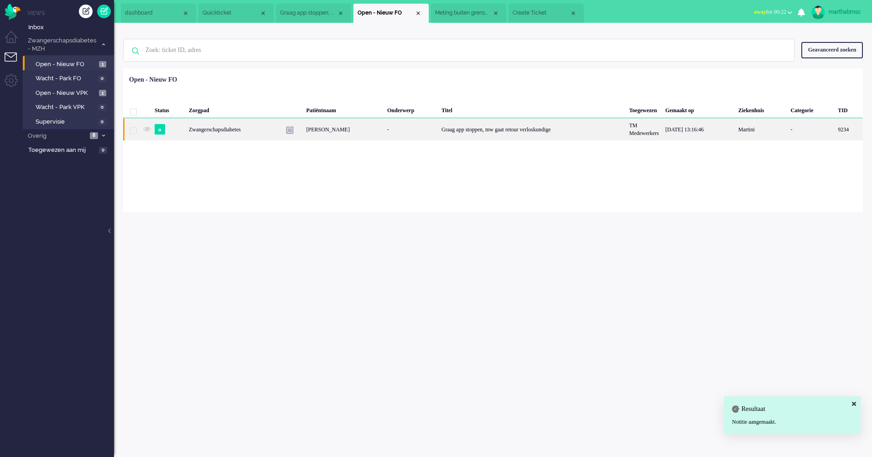
click at [341, 128] on div "[PERSON_NAME]" at bounding box center [343, 129] width 81 height 22
